Goal: Task Accomplishment & Management: Complete application form

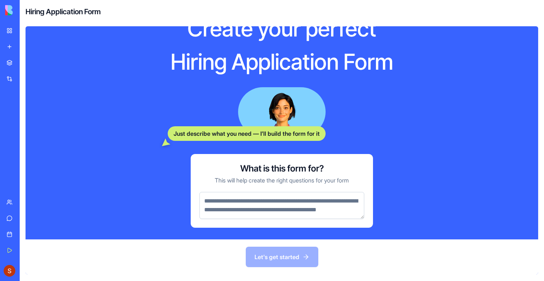
scroll to position [32, 0]
click at [8, 33] on link "My Workspace" at bounding box center [16, 30] width 29 height 15
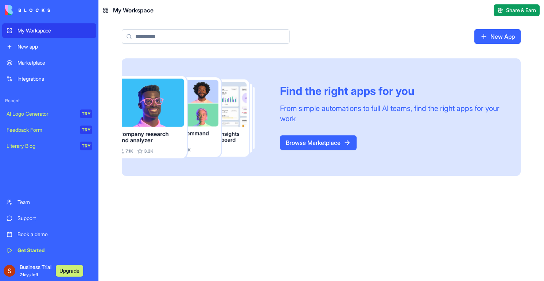
click at [341, 17] on header "My Workspace Share & Earn" at bounding box center [320, 10] width 445 height 20
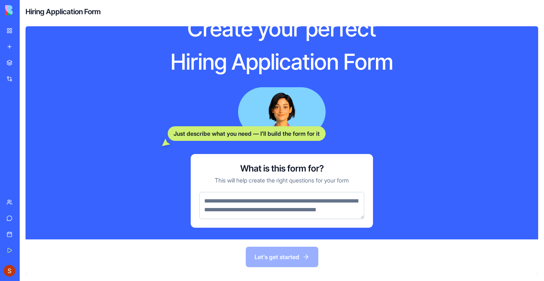
scroll to position [32, 0]
click at [222, 192] on textarea at bounding box center [281, 205] width 165 height 27
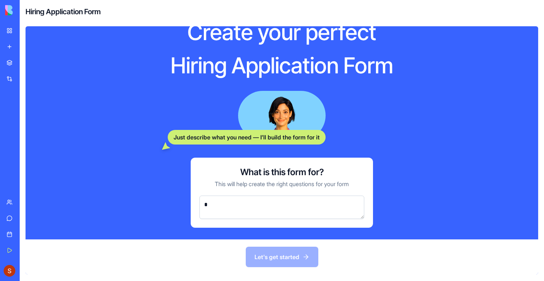
scroll to position [19, 0]
type textarea "*"
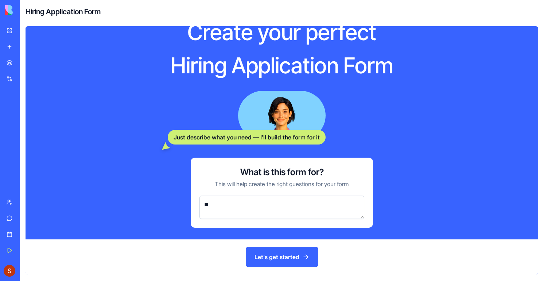
type textarea "*"
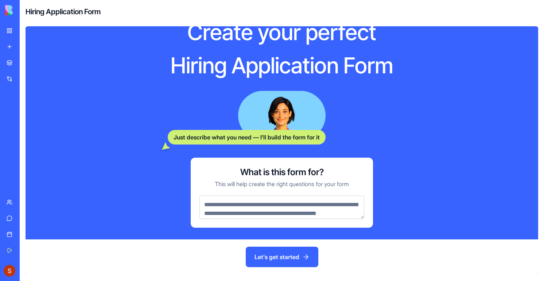
scroll to position [32, 0]
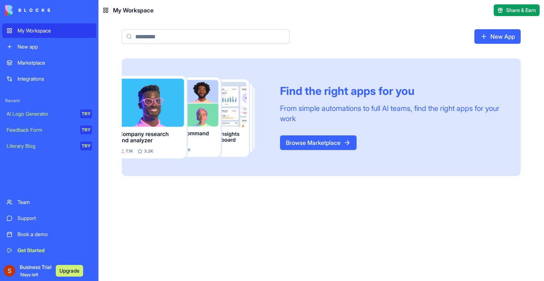
click at [320, 139] on link "Browse Marketplace" at bounding box center [318, 142] width 77 height 15
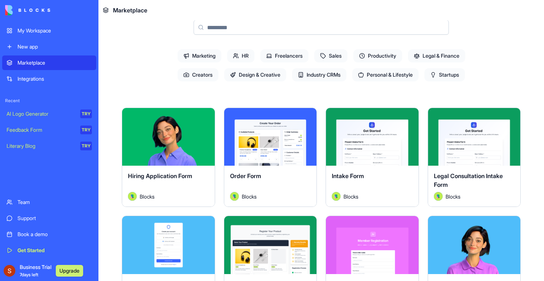
scroll to position [62, 0]
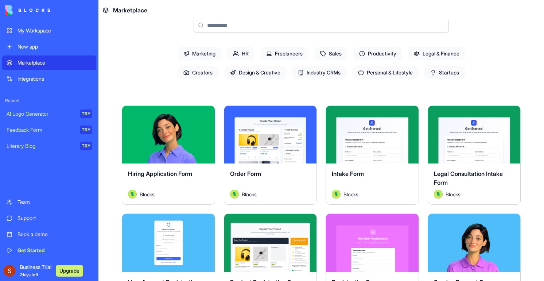
click at [166, 140] on button "Explore" at bounding box center [168, 134] width 55 height 15
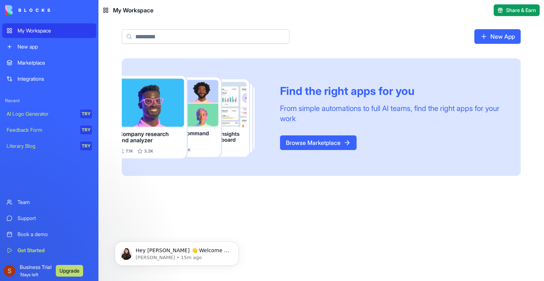
click at [87, 112] on div "TRY" at bounding box center [86, 113] width 12 height 9
